Goal: Navigation & Orientation: Find specific page/section

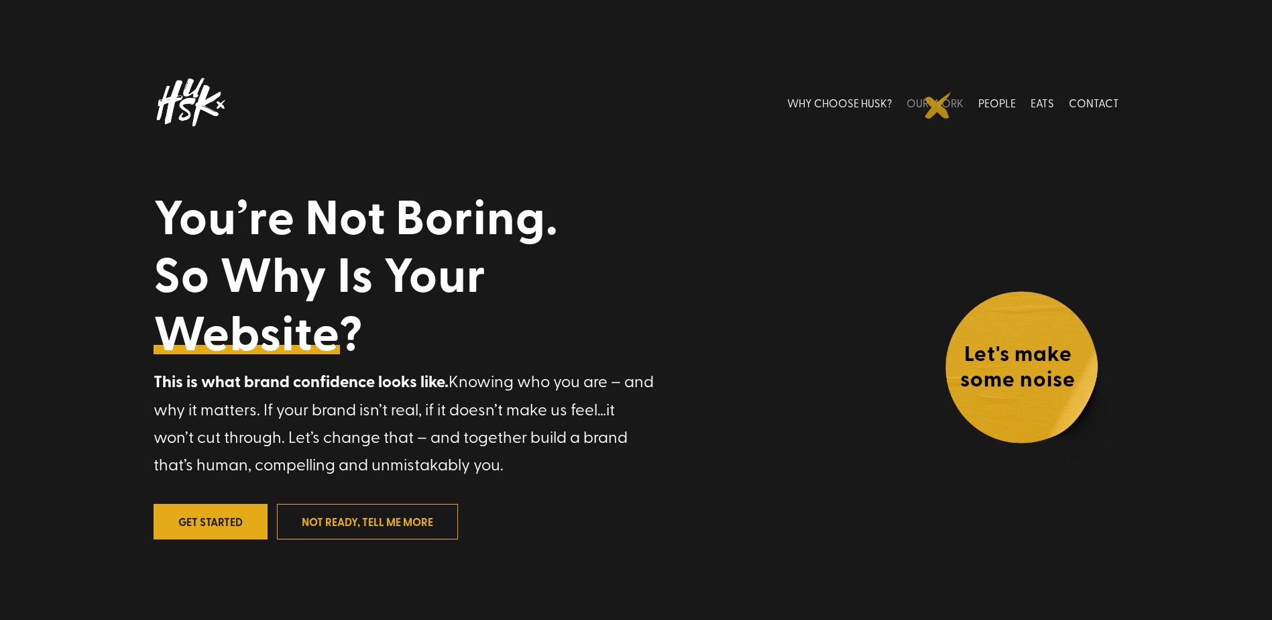
click at [938, 105] on link "OUR WORK" at bounding box center [934, 102] width 57 height 60
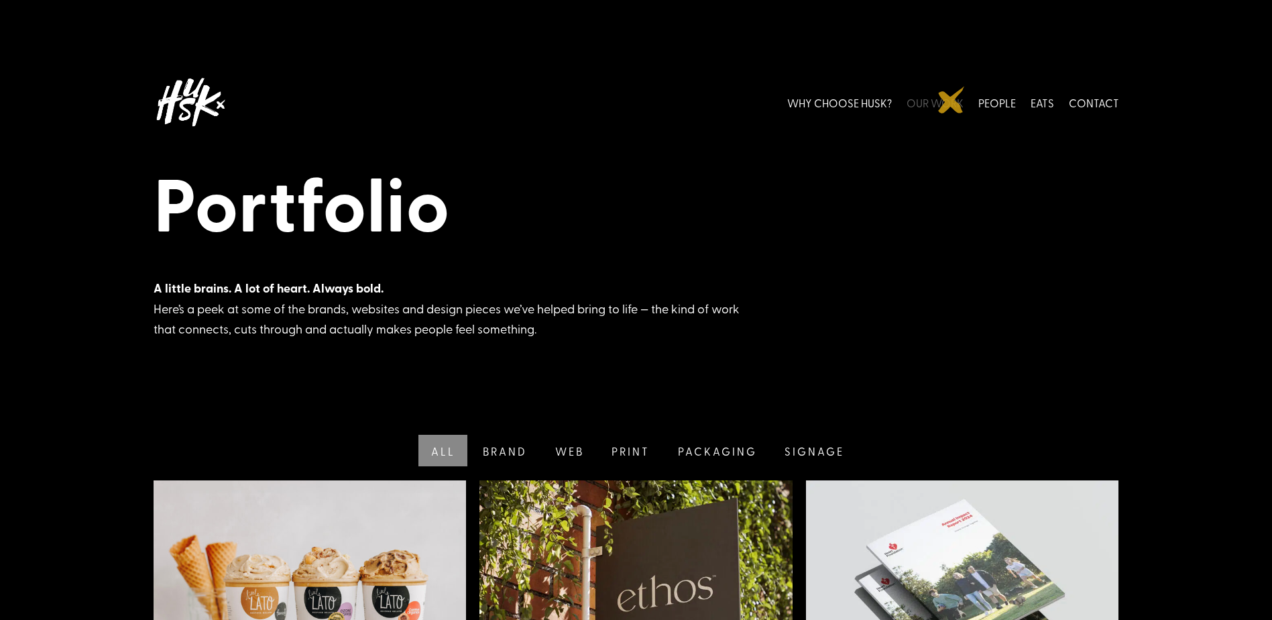
click at [951, 100] on link "OUR WORK" at bounding box center [934, 102] width 57 height 60
